Goal: Obtain resource: Download file/media

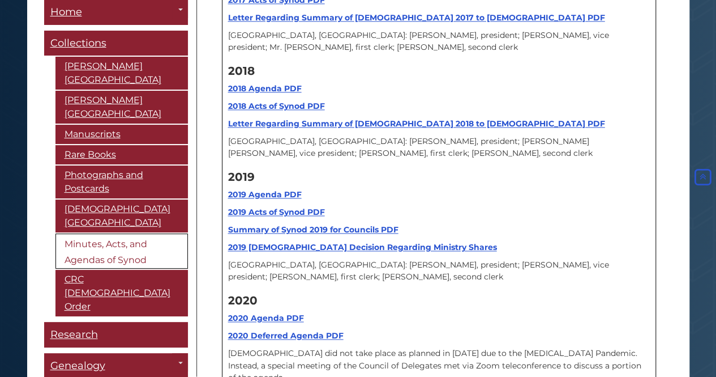
scroll to position [13682, 0]
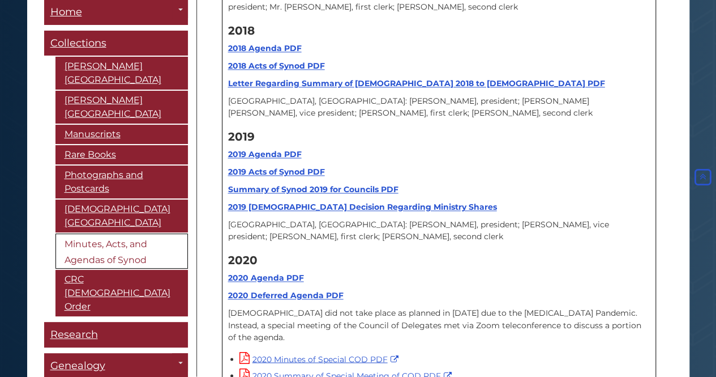
scroll to position [13625, 0]
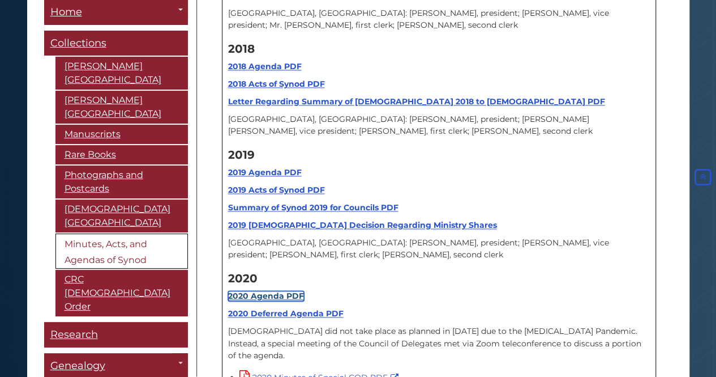
click at [261, 291] on strong "2020 Agenda PDF" at bounding box center [266, 296] width 76 height 10
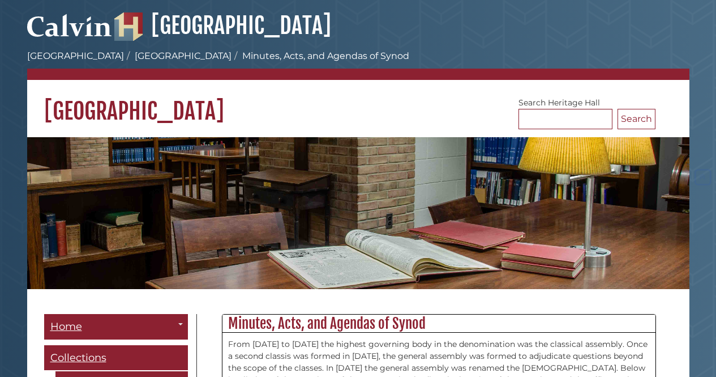
scroll to position [13738, 0]
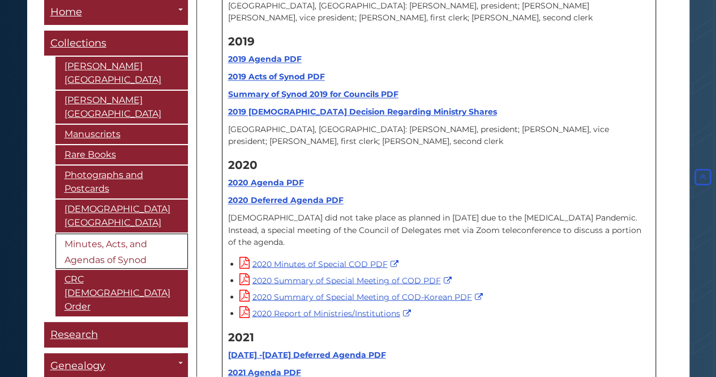
click at [274, 366] on link "2021 Agenda PDF" at bounding box center [264, 371] width 73 height 10
